Goal: Information Seeking & Learning: Learn about a topic

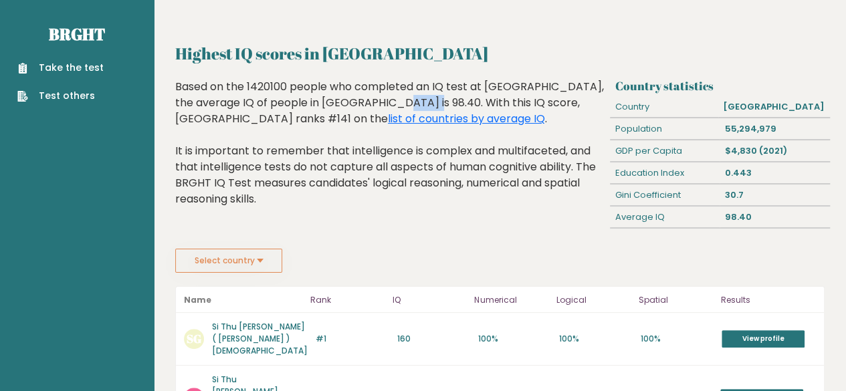
drag, startPoint x: 304, startPoint y: 103, endPoint x: 336, endPoint y: 106, distance: 32.2
click at [336, 106] on div "Based on the 1420100 people who completed an IQ test at BRGHT, the average IQ o…" at bounding box center [389, 153] width 429 height 148
click at [70, 64] on link "Take the test" at bounding box center [60, 68] width 86 height 14
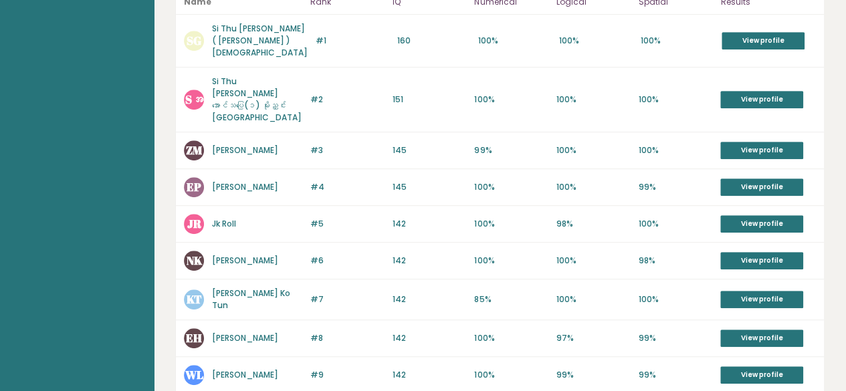
scroll to position [299, 0]
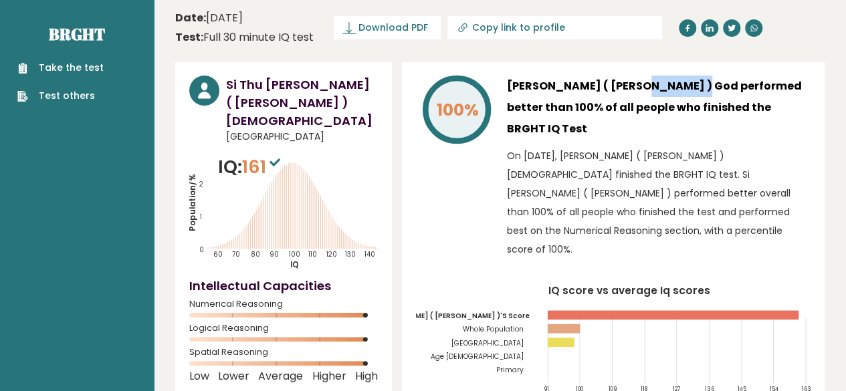
drag, startPoint x: 575, startPoint y: 80, endPoint x: 632, endPoint y: 81, distance: 57.5
click at [632, 81] on h3 "Si Thu Hein ( Wang Ling ) God performed better than 100% of all people who fini…" at bounding box center [659, 108] width 304 height 64
click at [592, 112] on div "Si Thu Hein ( Wang Ling ) God performed better than 100% of all people who fini…" at bounding box center [659, 171] width 304 height 190
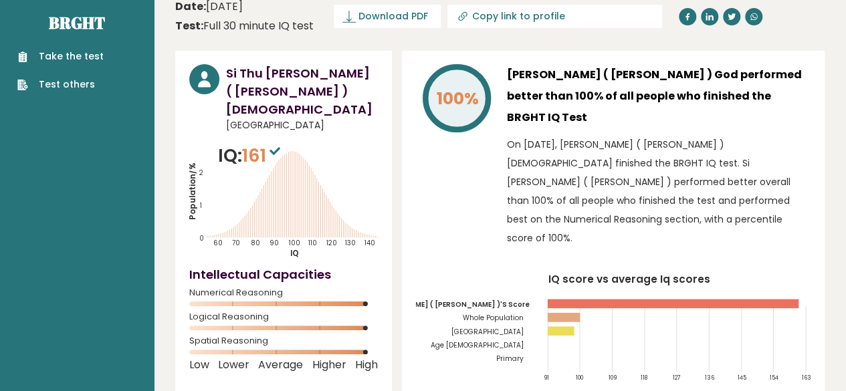
scroll to position [12, 0]
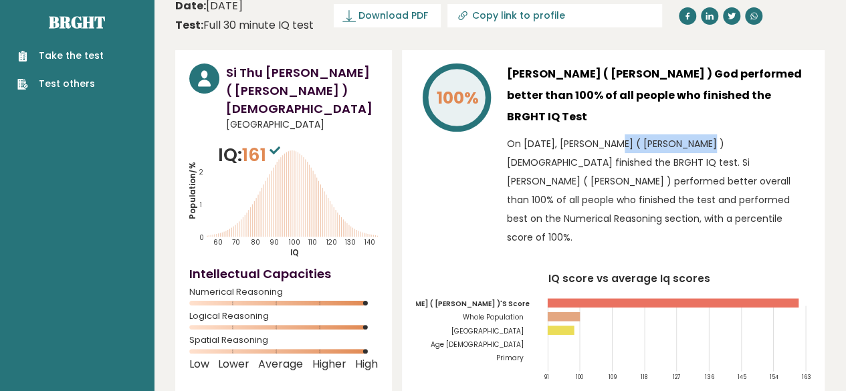
drag, startPoint x: 573, startPoint y: 123, endPoint x: 651, endPoint y: 125, distance: 78.2
click at [651, 134] on p "On May 03, 2025, Si Thu Hein ( Wang Ling ) God finished the BRGHT IQ test. Si T…" at bounding box center [659, 190] width 304 height 112
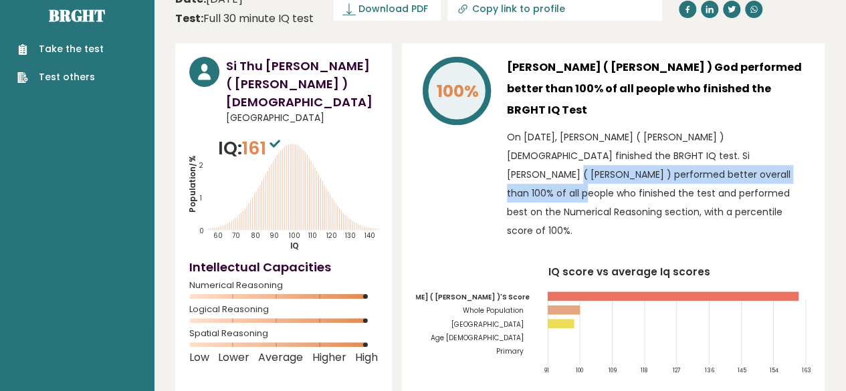
drag, startPoint x: 656, startPoint y: 144, endPoint x: 693, endPoint y: 125, distance: 40.7
click at [693, 128] on p "On May 03, 2025, Si Thu Hein ( Wang Ling ) God finished the BRGHT IQ test. Si T…" at bounding box center [659, 184] width 304 height 112
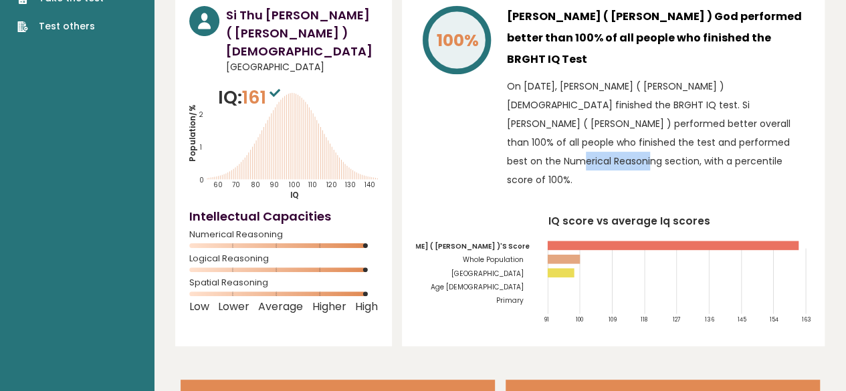
drag, startPoint x: 635, startPoint y: 110, endPoint x: 697, endPoint y: 122, distance: 62.7
click at [697, 122] on p "On May 03, 2025, Si Thu Hein ( Wang Ling ) God finished the BRGHT IQ test. Si T…" at bounding box center [659, 133] width 304 height 112
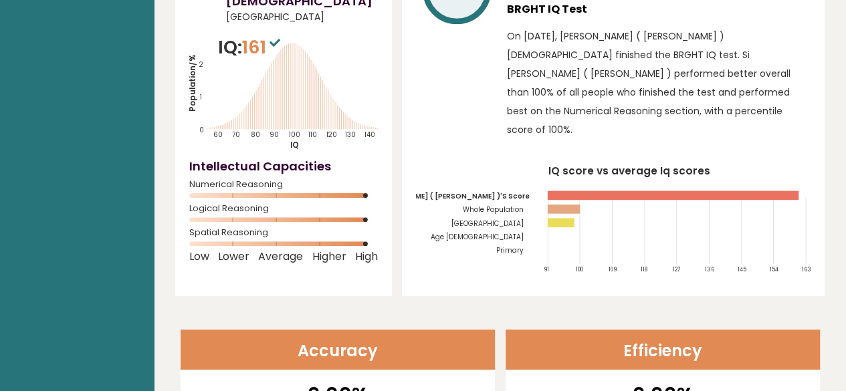
scroll to position [0, 0]
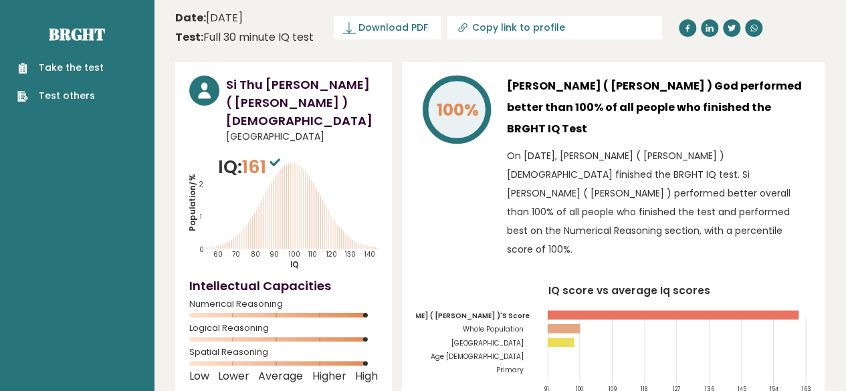
click at [73, 98] on link "Test others" at bounding box center [60, 96] width 86 height 14
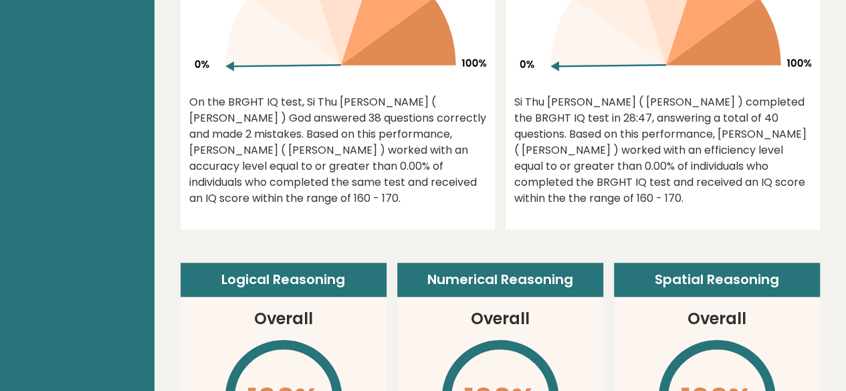
scroll to position [763, 0]
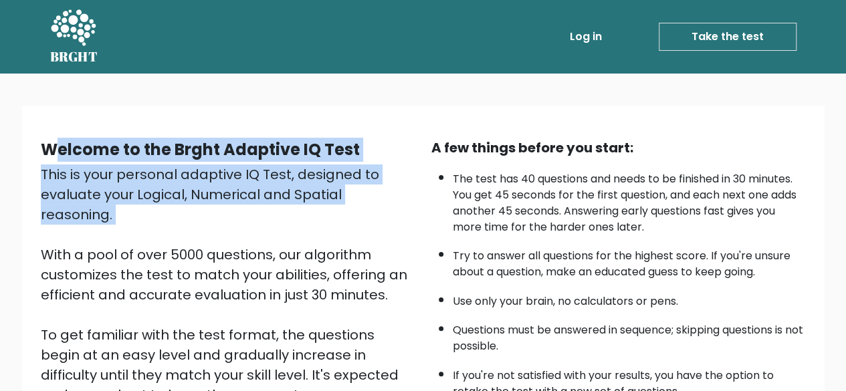
drag, startPoint x: 56, startPoint y: 154, endPoint x: 222, endPoint y: 209, distance: 174.8
click at [222, 209] on div "Welcome to the Brght Adaptive IQ Test This is your personal adaptive IQ Test, d…" at bounding box center [228, 312] width 390 height 348
click at [222, 209] on div "This is your personal adaptive IQ Test, designed to evaluate your Logical, Nume…" at bounding box center [228, 324] width 374 height 321
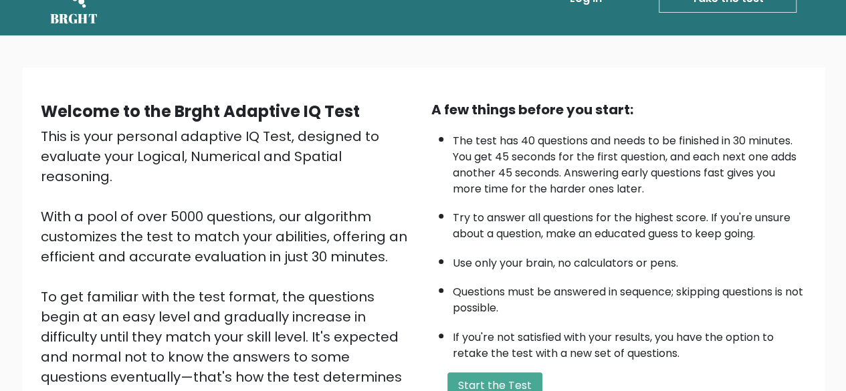
scroll to position [39, 0]
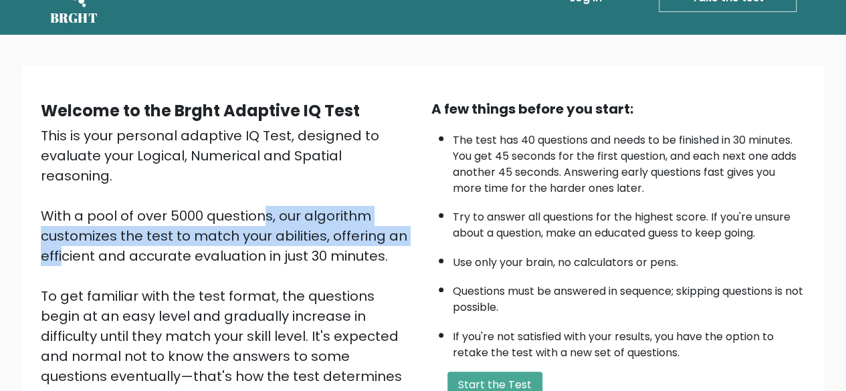
drag, startPoint x: 120, startPoint y: 201, endPoint x: 314, endPoint y: 213, distance: 194.9
click at [314, 213] on div "This is your personal adaptive IQ Test, designed to evaluate your Logical, Nume…" at bounding box center [228, 286] width 374 height 321
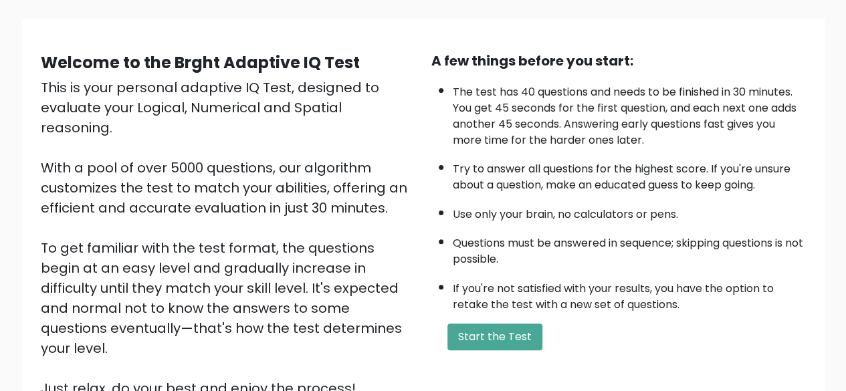
scroll to position [90, 0]
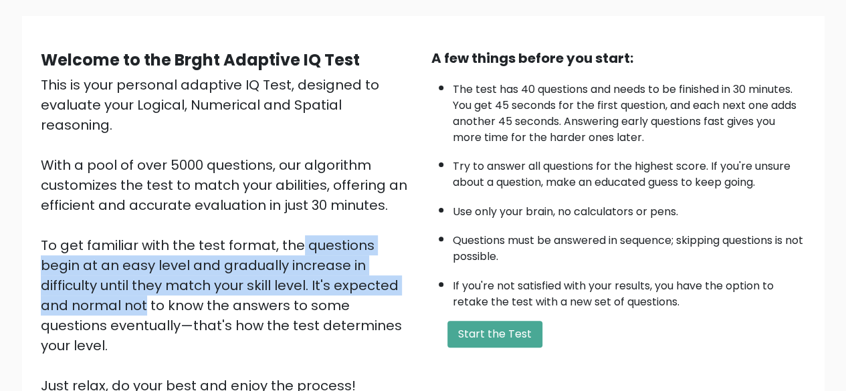
drag, startPoint x: 166, startPoint y: 229, endPoint x: 277, endPoint y: 264, distance: 116.5
click at [277, 264] on div "This is your personal adaptive IQ Test, designed to evaluate your Logical, Nume…" at bounding box center [228, 235] width 374 height 321
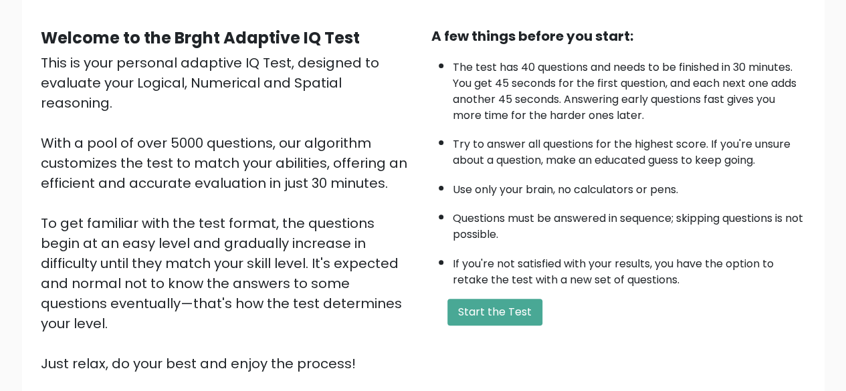
scroll to position [110, 0]
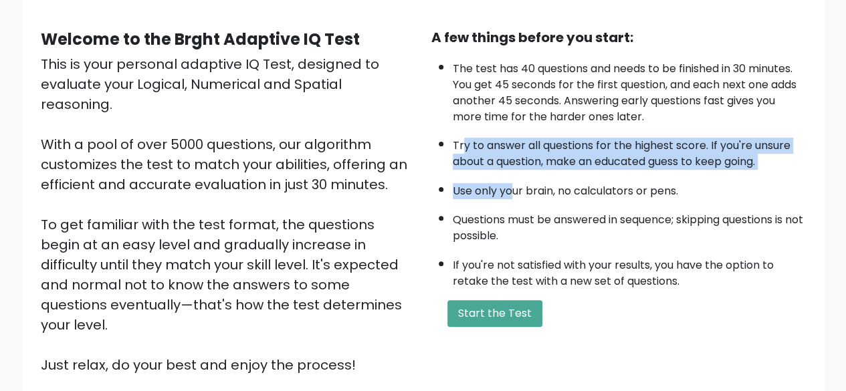
drag, startPoint x: 461, startPoint y: 128, endPoint x: 516, endPoint y: 184, distance: 78.9
click at [516, 184] on ul "The test has 40 questions and needs to be finished in 30 minutes. You get 45 se…" at bounding box center [618, 171] width 374 height 235
click at [516, 184] on li "Use only your brain, no calculators or pens." at bounding box center [629, 187] width 353 height 23
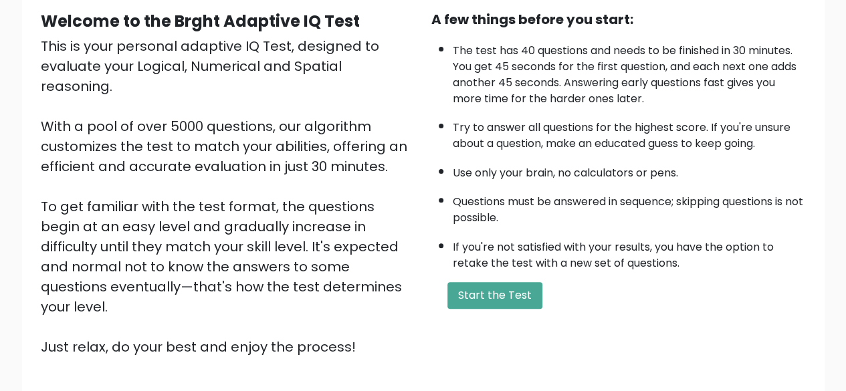
scroll to position [129, 0]
click at [574, 170] on li "Use only your brain, no calculators or pens." at bounding box center [629, 169] width 353 height 23
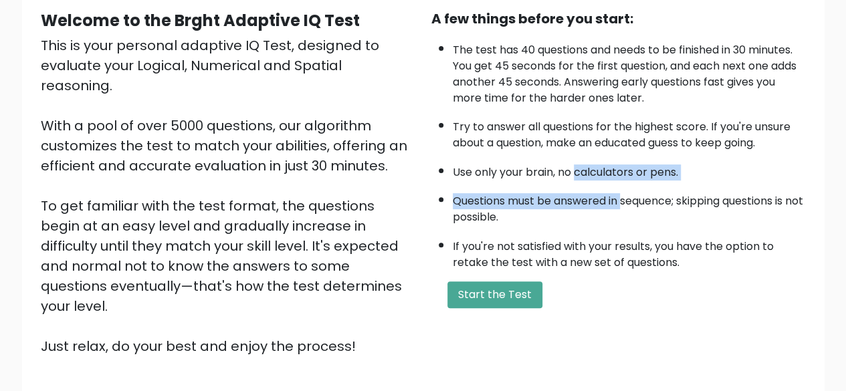
drag, startPoint x: 574, startPoint y: 170, endPoint x: 630, endPoint y: 201, distance: 63.4
click at [630, 201] on ul "The test has 40 questions and needs to be finished in 30 minutes. You get 45 se…" at bounding box center [618, 152] width 374 height 235
click at [630, 201] on li "Questions must be answered in sequence; skipping questions is not possible." at bounding box center [629, 206] width 353 height 39
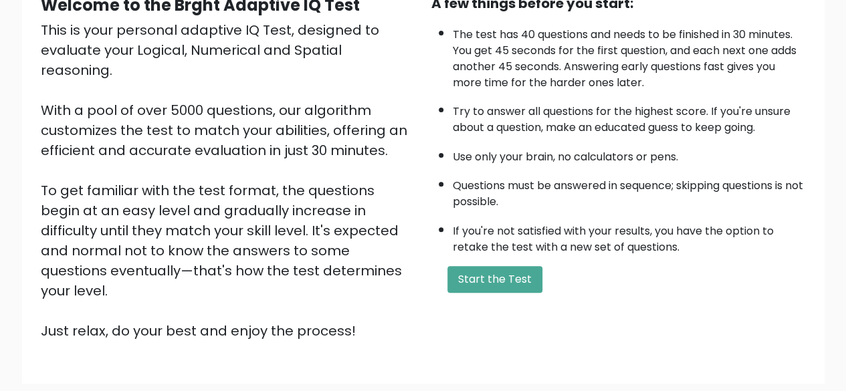
scroll to position [145, 0]
drag, startPoint x: 527, startPoint y: 178, endPoint x: 677, endPoint y: 181, distance: 149.8
click at [677, 181] on li "Questions must be answered in sequence; skipping questions is not possible." at bounding box center [629, 189] width 353 height 39
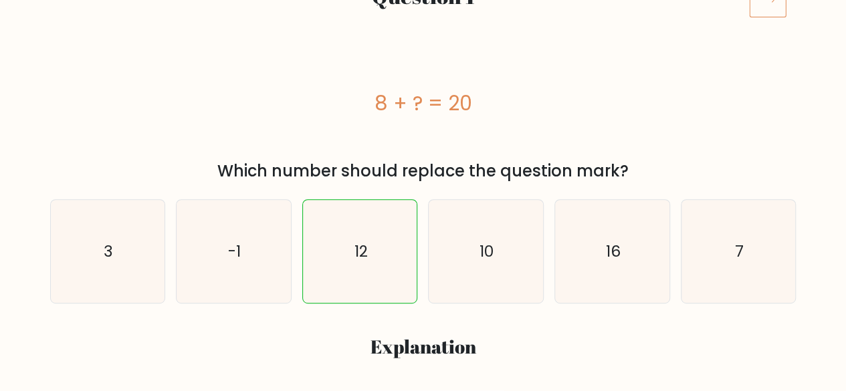
scroll to position [207, 0]
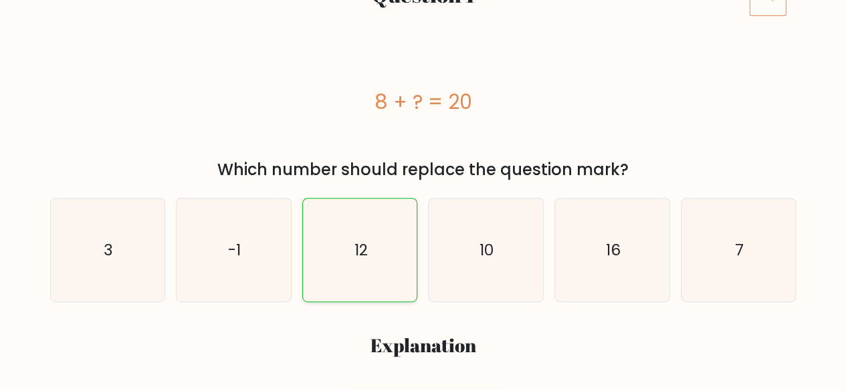
click at [359, 237] on icon "12" at bounding box center [360, 251] width 104 height 104
radio input "true"
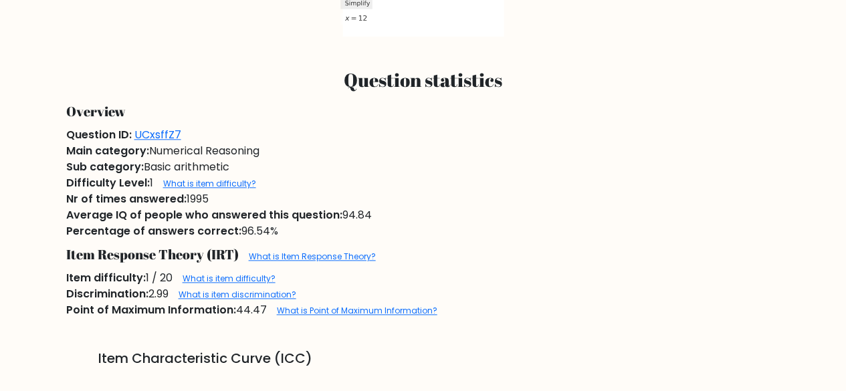
scroll to position [0, 0]
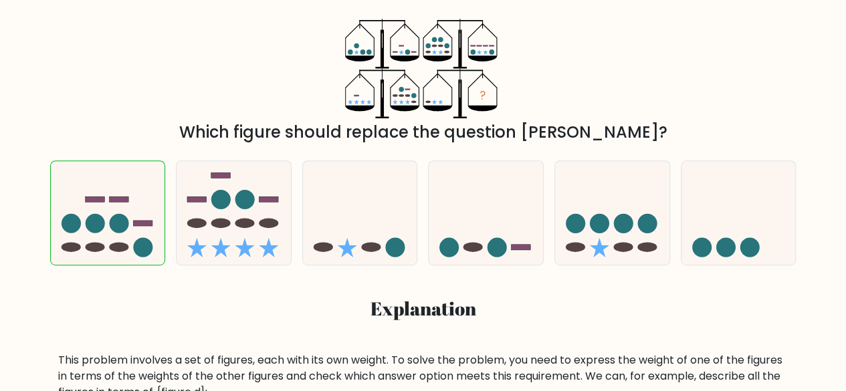
scroll to position [165, 0]
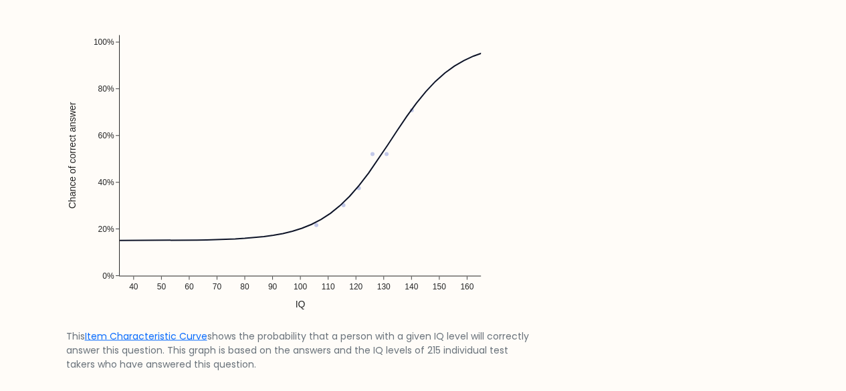
scroll to position [1031, 0]
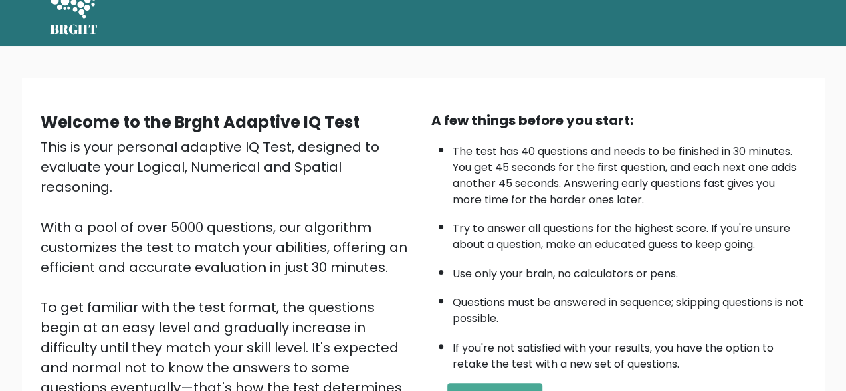
scroll to position [28, 0]
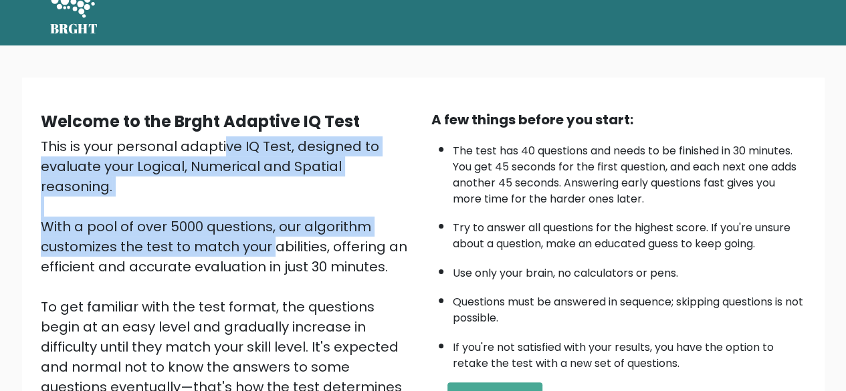
drag, startPoint x: 82, startPoint y: 152, endPoint x: 131, endPoint y: 224, distance: 87.5
click at [131, 224] on div "This is your personal adaptive IQ Test, designed to evaluate your Logical, Nume…" at bounding box center [228, 296] width 374 height 321
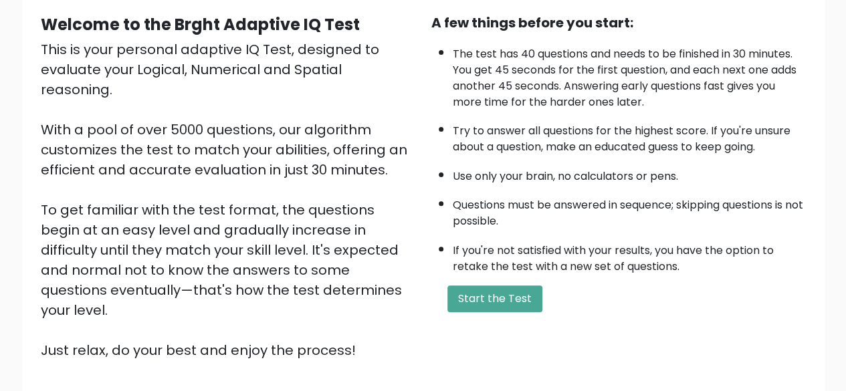
scroll to position [221, 0]
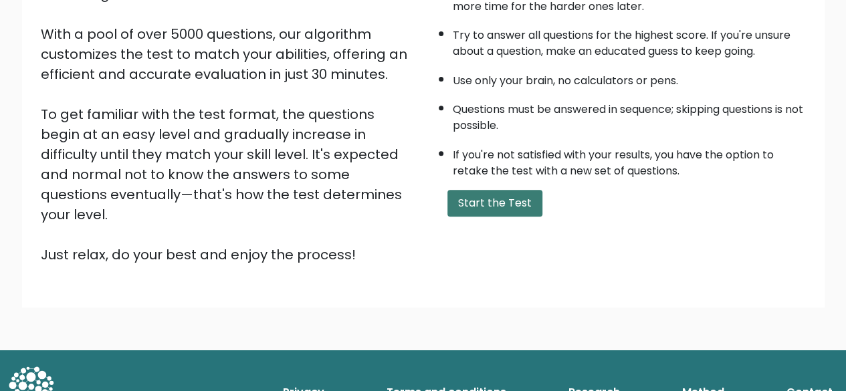
click at [471, 209] on button "Start the Test" at bounding box center [494, 203] width 95 height 27
click at [524, 209] on button "Start the Test" at bounding box center [494, 203] width 95 height 27
